Goal: Communication & Community: Answer question/provide support

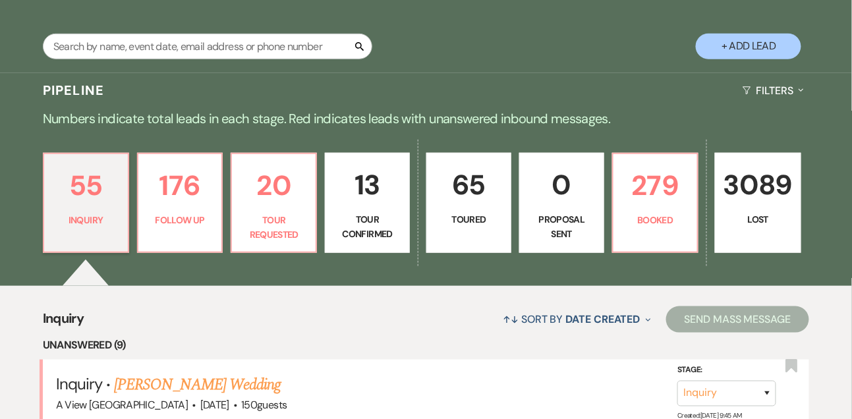
scroll to position [222, 0]
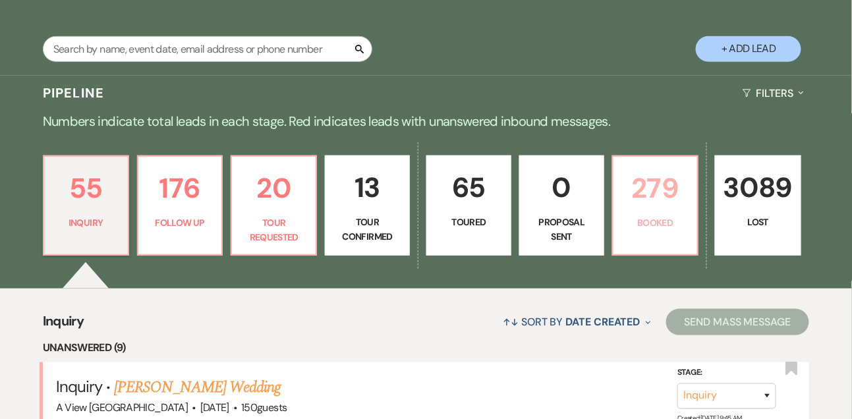
click at [651, 194] on p "279" at bounding box center [655, 188] width 68 height 44
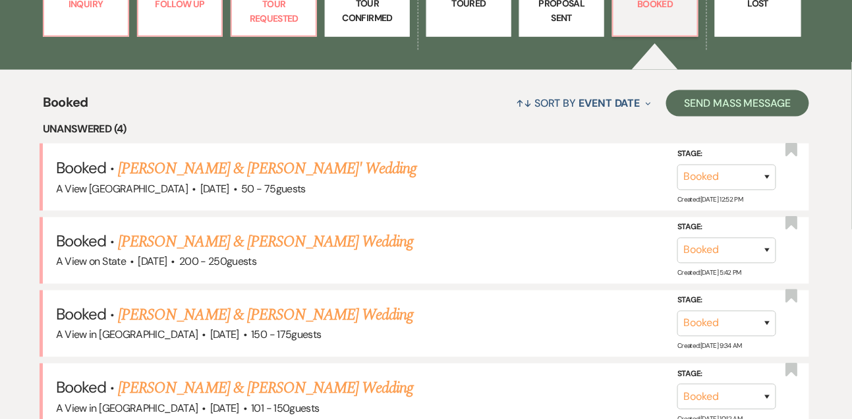
scroll to position [441, 0]
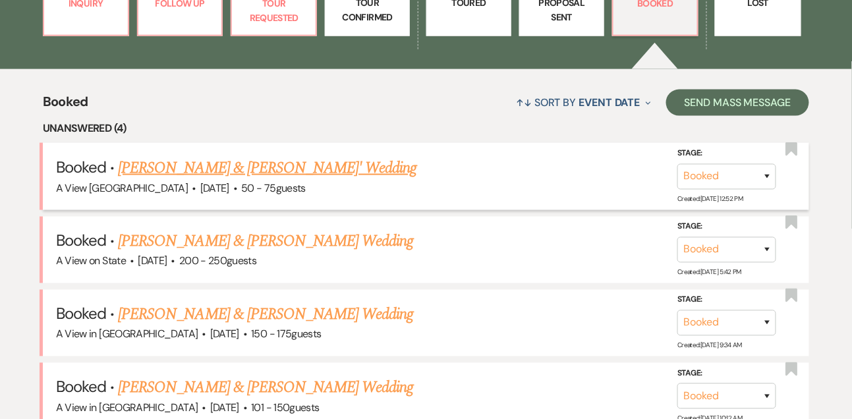
click at [181, 173] on link "[PERSON_NAME] & [PERSON_NAME]' Wedding" at bounding box center [267, 168] width 299 height 24
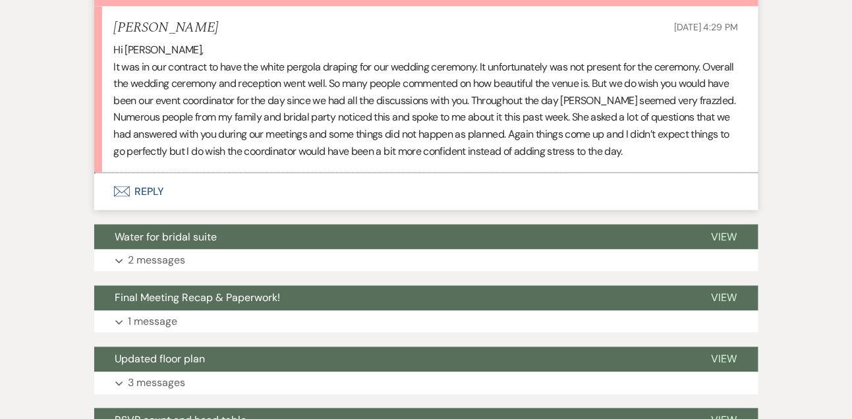
scroll to position [415, 0]
click at [157, 191] on button "Envelope Reply" at bounding box center [426, 191] width 664 height 37
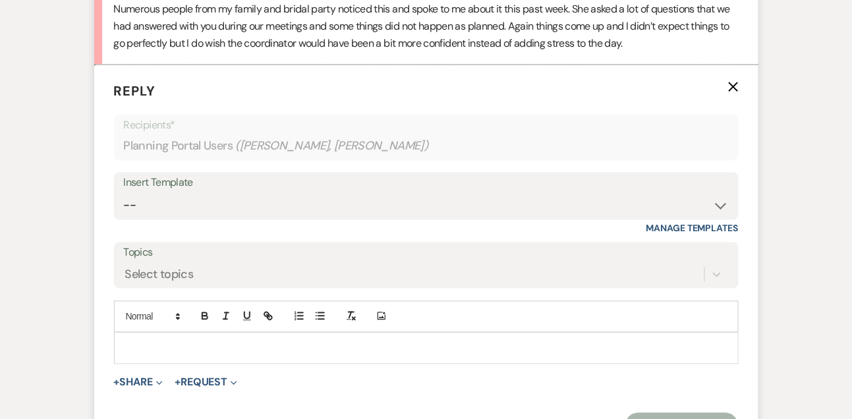
scroll to position [573, 0]
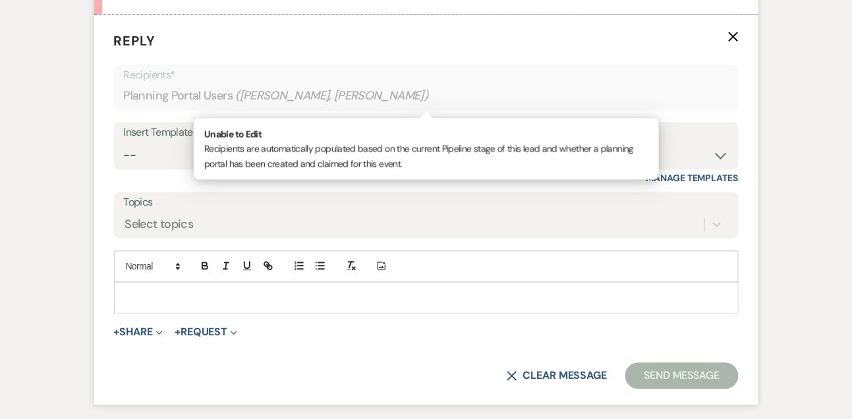
click at [398, 98] on div "Planning Portal Users ( [PERSON_NAME], [PERSON_NAME] )" at bounding box center [426, 97] width 605 height 26
click at [221, 95] on div "Planning Portal Users ( [PERSON_NAME], [PERSON_NAME] )" at bounding box center [426, 97] width 605 height 26
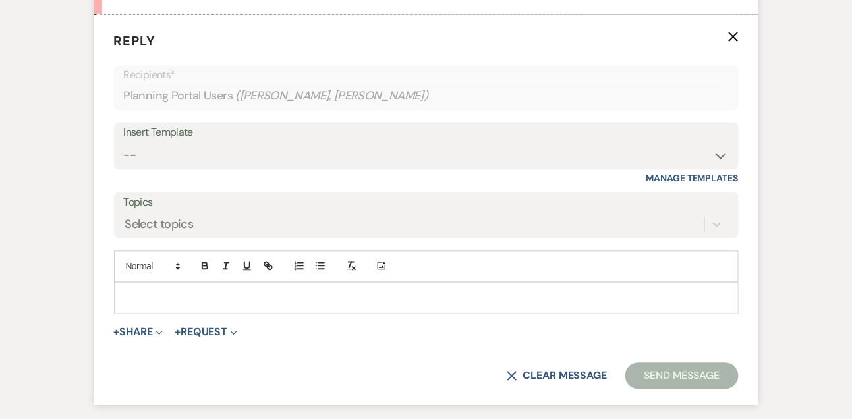
click at [377, 95] on div "Planning Portal Users ( [PERSON_NAME], [PERSON_NAME] )" at bounding box center [426, 97] width 605 height 26
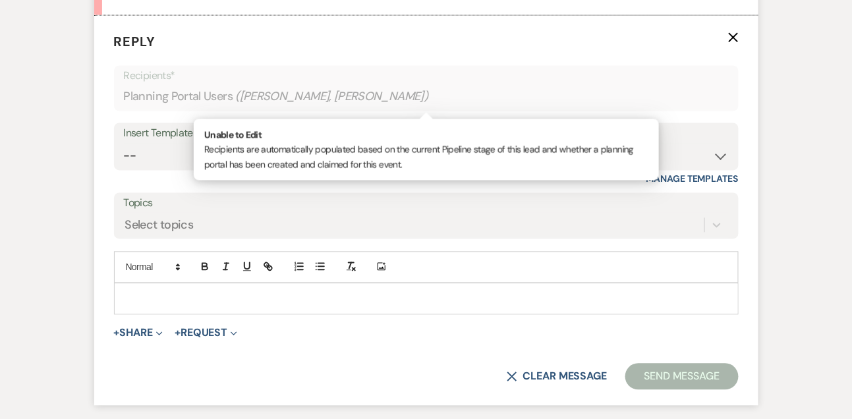
scroll to position [543, 0]
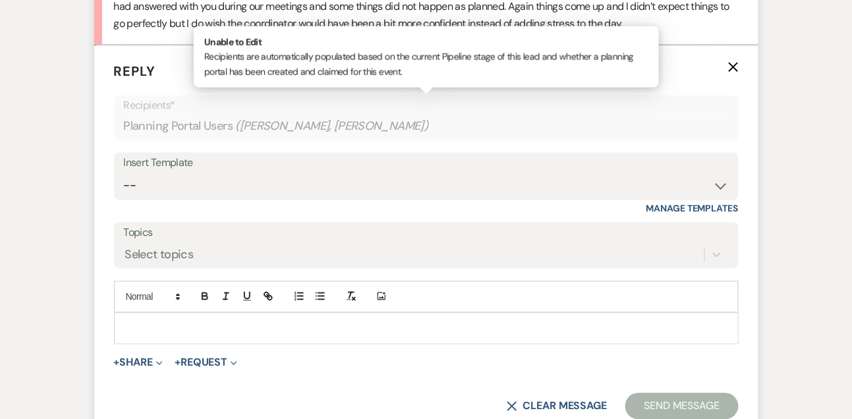
click at [731, 68] on use "button" at bounding box center [733, 68] width 10 height 10
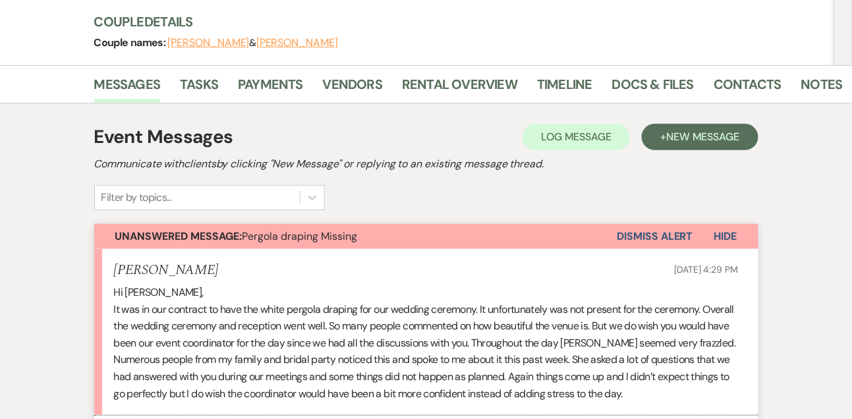
scroll to position [175, 0]
